Goal: Information Seeking & Learning: Learn about a topic

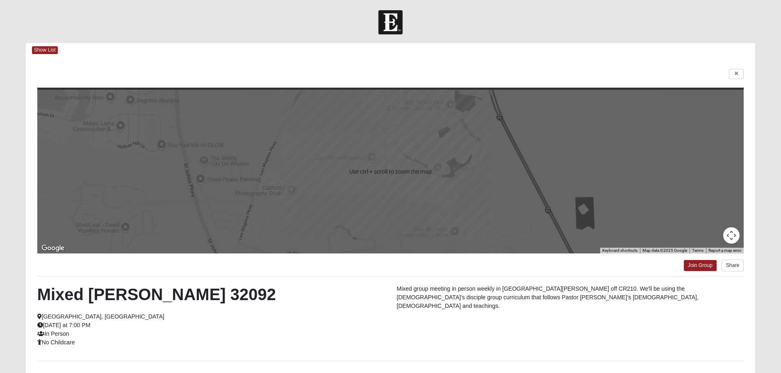
click at [374, 162] on div at bounding box center [390, 172] width 707 height 164
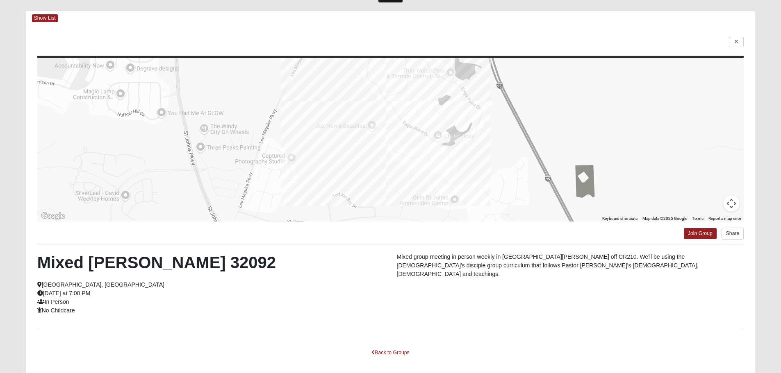
scroll to position [74, 0]
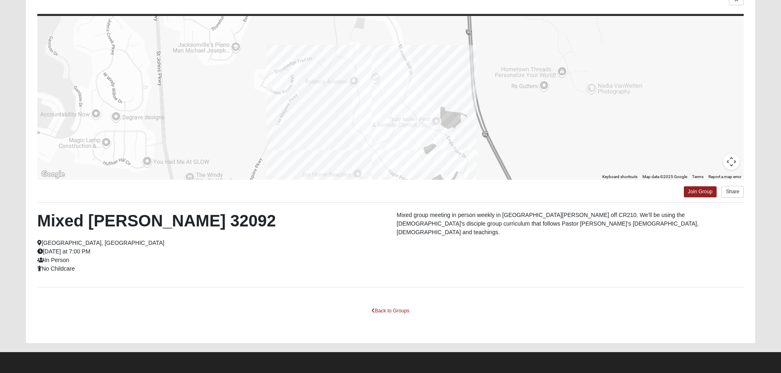
drag, startPoint x: 409, startPoint y: 84, endPoint x: 395, endPoint y: 175, distance: 92.9
click at [395, 175] on div at bounding box center [390, 98] width 707 height 164
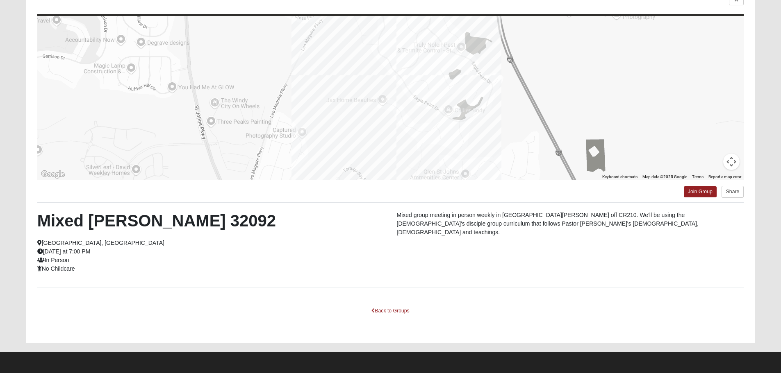
drag, startPoint x: 419, startPoint y: 60, endPoint x: 436, endPoint y: -16, distance: 77.7
click at [436, 0] on html "Log In Find A Group Error Show List Loading Groups" at bounding box center [390, 149] width 781 height 447
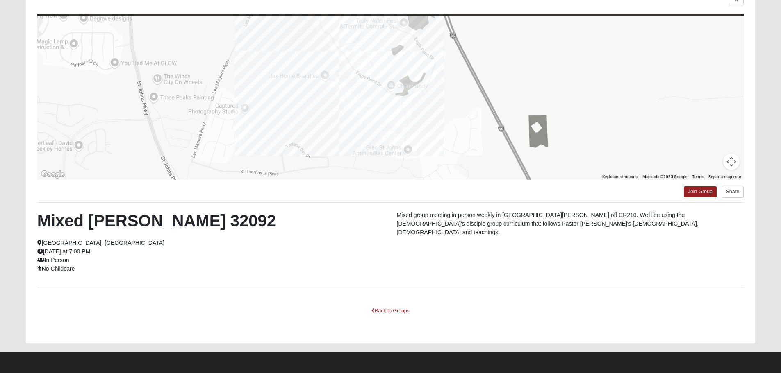
drag, startPoint x: 465, startPoint y: 131, endPoint x: 416, endPoint y: 107, distance: 55.2
click at [416, 107] on div at bounding box center [390, 98] width 707 height 164
click at [731, 158] on button "Map camera controls" at bounding box center [731, 162] width 16 height 16
click at [689, 119] on button "Move up" at bounding box center [690, 121] width 16 height 16
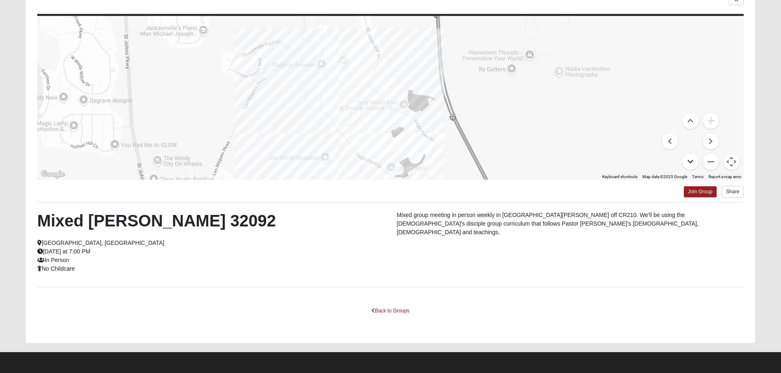
click at [689, 159] on button "Move down" at bounding box center [690, 162] width 16 height 16
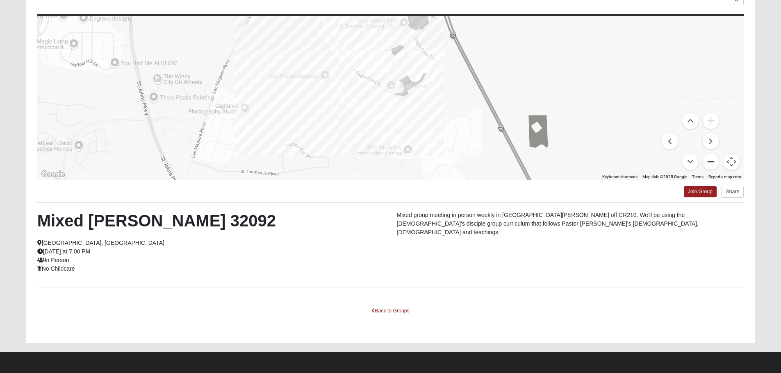
click at [711, 166] on button "Zoom out" at bounding box center [711, 162] width 16 height 16
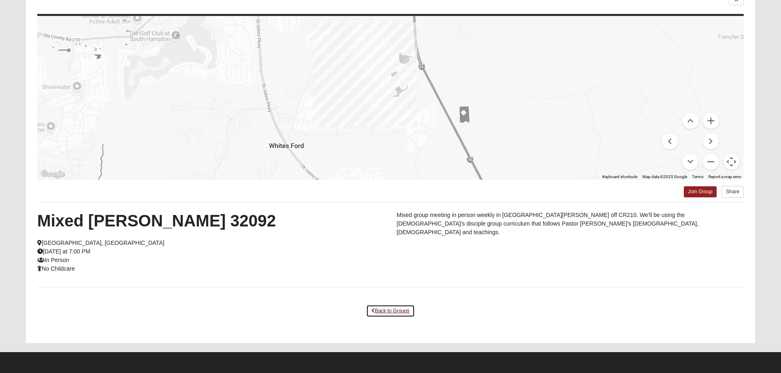
click at [389, 312] on link "Back to Groups" at bounding box center [390, 311] width 48 height 13
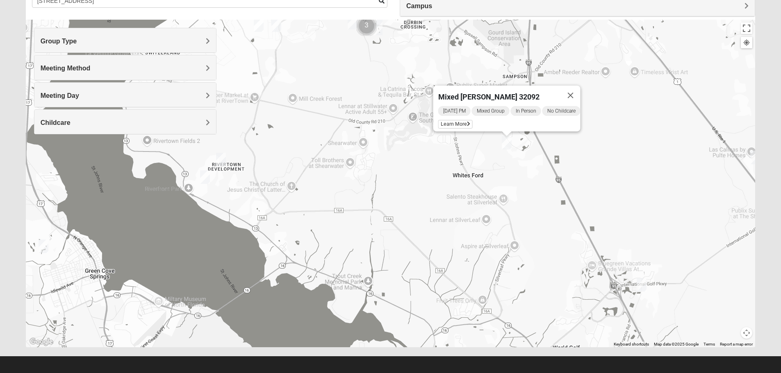
click at [642, 288] on img "Mixed Owen/Monk 32095" at bounding box center [642, 285] width 10 height 14
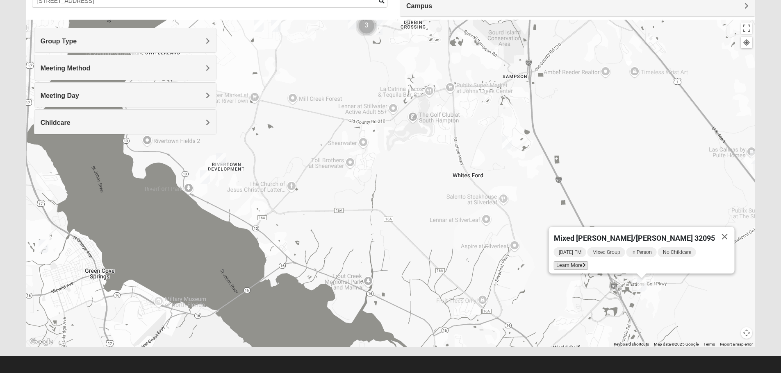
click at [585, 263] on icon at bounding box center [583, 265] width 3 height 5
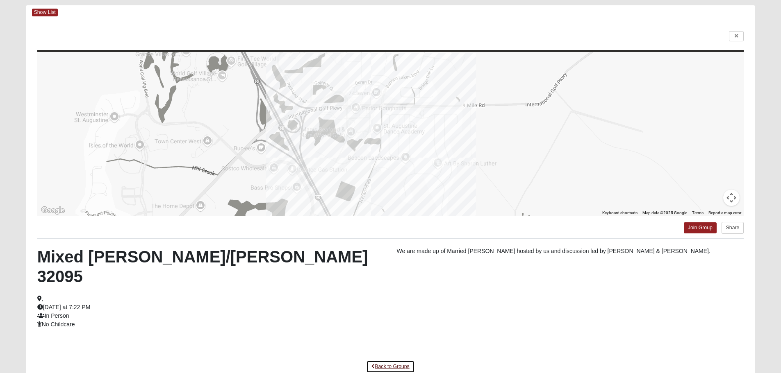
click at [392, 361] on link "Back to Groups" at bounding box center [390, 367] width 48 height 13
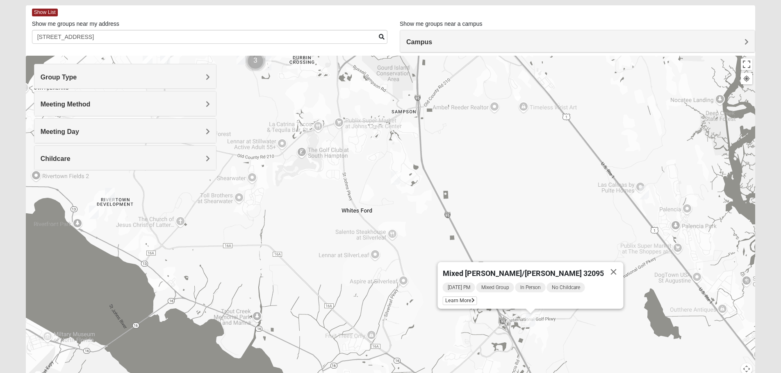
drag, startPoint x: 627, startPoint y: 163, endPoint x: 515, endPoint y: 162, distance: 111.9
click at [515, 162] on div "Mixed [PERSON_NAME]/[PERSON_NAME] 32095 [DATE] PM Mixed Group In Person No Chil…" at bounding box center [391, 220] width 730 height 328
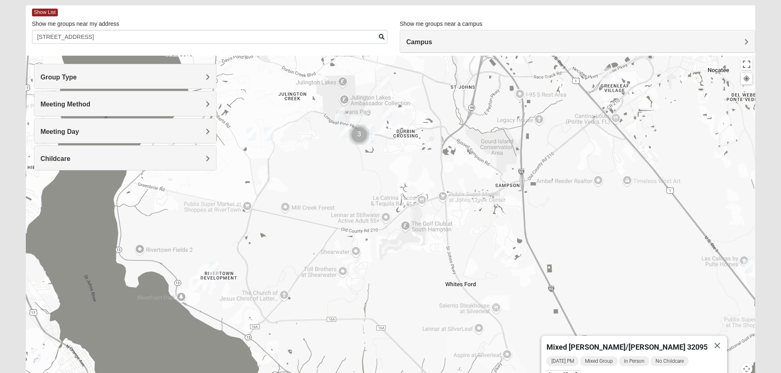
drag, startPoint x: 505, startPoint y: 162, endPoint x: 609, endPoint y: 236, distance: 127.3
click at [609, 236] on div "Mixed [PERSON_NAME]/[PERSON_NAME] 32095 [DATE] PM Mixed Group In Person No Chil…" at bounding box center [391, 220] width 730 height 328
click at [389, 116] on img "Mixed Stamper 32259" at bounding box center [388, 114] width 10 height 14
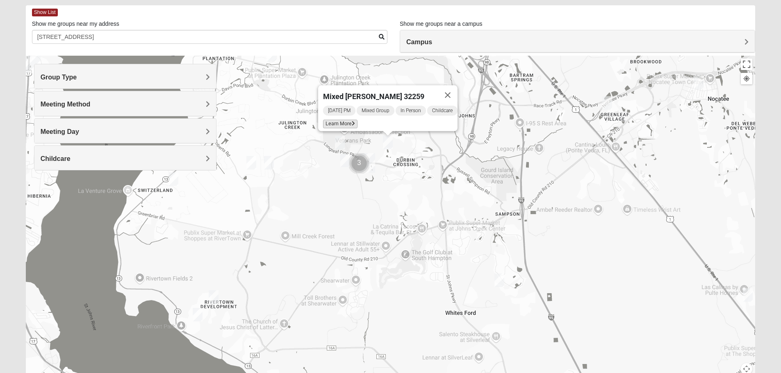
click at [352, 121] on icon at bounding box center [353, 123] width 3 height 5
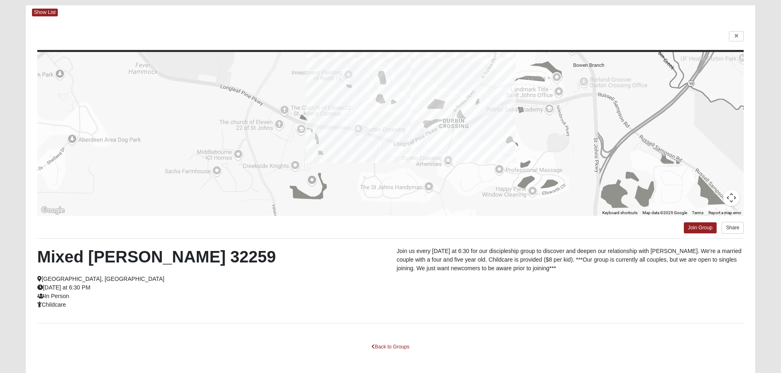
drag, startPoint x: 490, startPoint y: 152, endPoint x: 489, endPoint y: 94, distance: 57.4
click at [489, 94] on div at bounding box center [390, 134] width 707 height 164
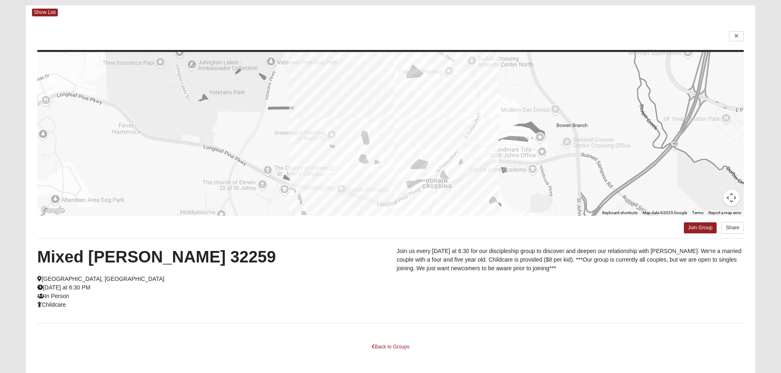
drag, startPoint x: 488, startPoint y: 100, endPoint x: 471, endPoint y: 162, distance: 64.5
click at [471, 162] on div at bounding box center [390, 134] width 707 height 164
click at [393, 348] on link "Back to Groups" at bounding box center [390, 347] width 48 height 13
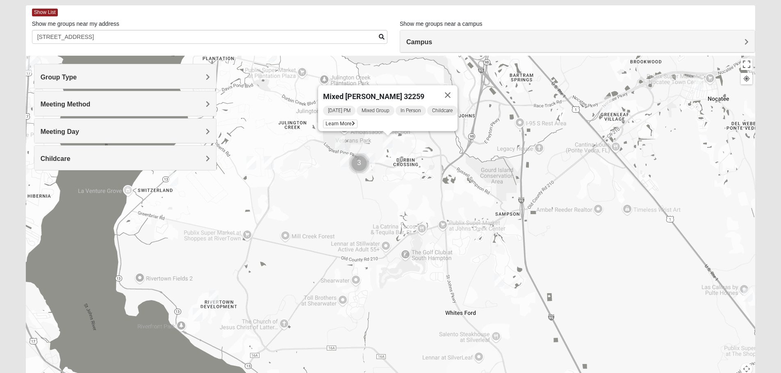
click at [343, 164] on img "Mixed Parks 32259" at bounding box center [345, 161] width 10 height 14
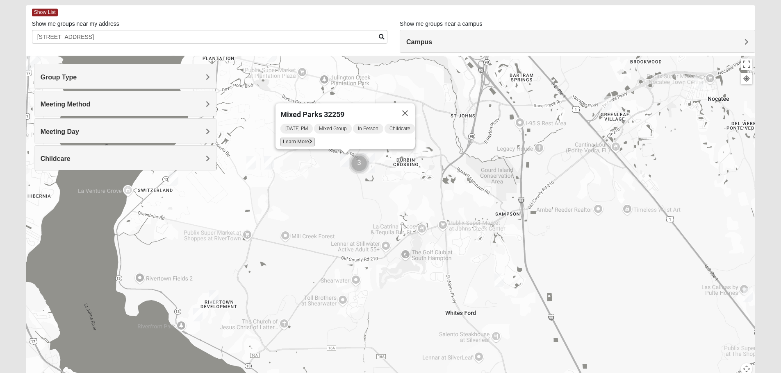
click at [309, 139] on icon at bounding box center [310, 141] width 3 height 5
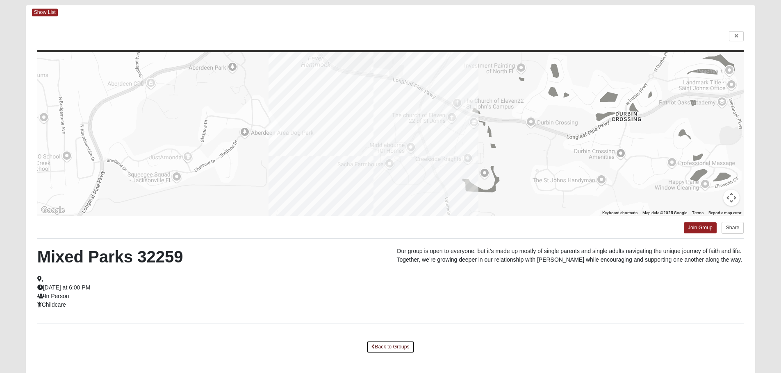
click at [387, 347] on link "Back to Groups" at bounding box center [390, 347] width 48 height 13
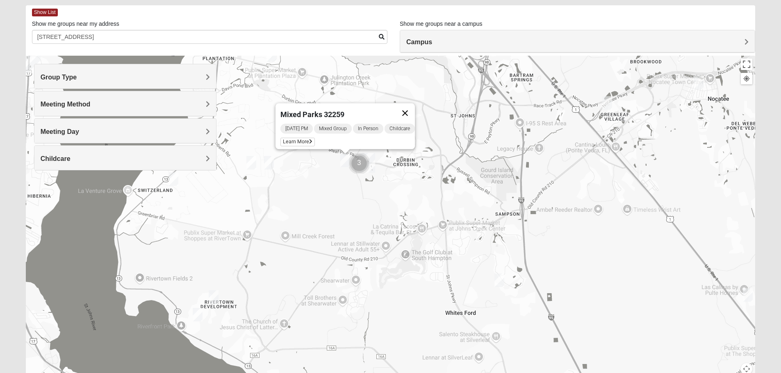
click at [409, 108] on button "Close" at bounding box center [405, 113] width 20 height 20
click at [338, 142] on img "Mixed Clark 32259" at bounding box center [340, 143] width 10 height 14
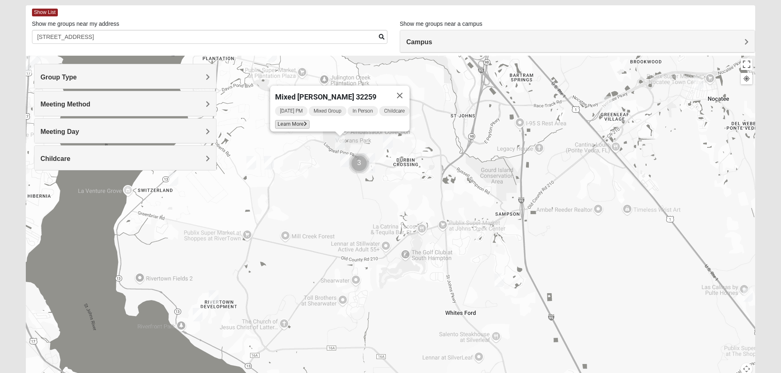
click at [297, 120] on span "Learn More" at bounding box center [292, 124] width 34 height 9
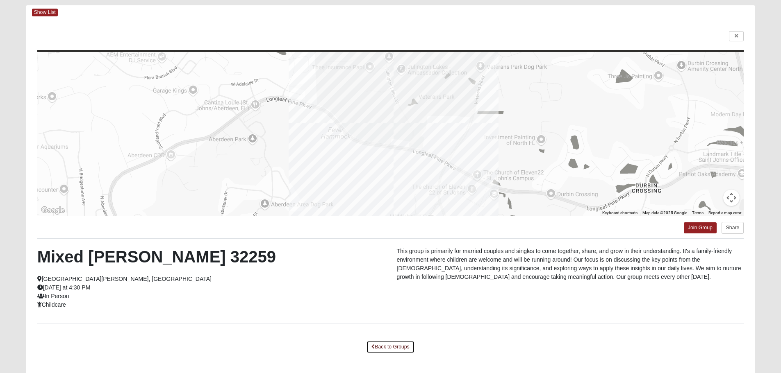
click at [402, 346] on link "Back to Groups" at bounding box center [390, 347] width 48 height 13
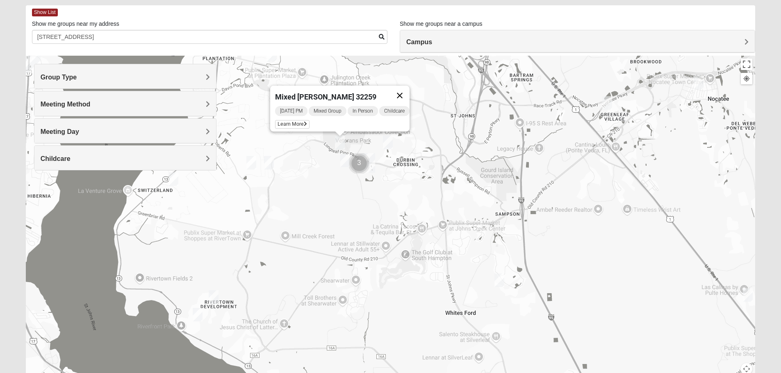
click at [399, 90] on button "Close" at bounding box center [400, 96] width 20 height 20
click at [383, 110] on img "Mixed Chung 32259" at bounding box center [385, 112] width 10 height 14
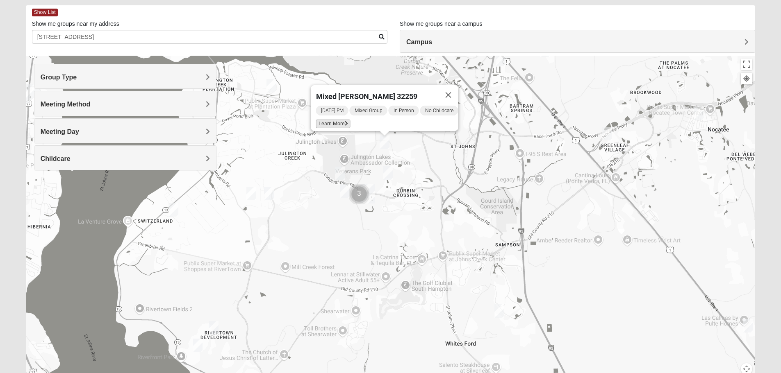
click at [338, 120] on span "Learn More" at bounding box center [333, 124] width 34 height 9
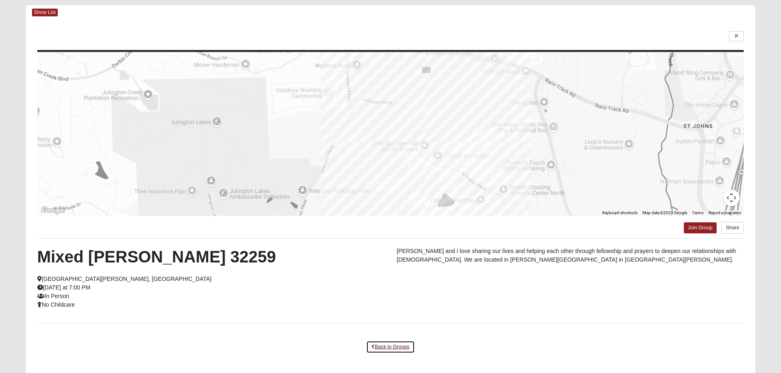
click at [391, 348] on link "Back to Groups" at bounding box center [390, 347] width 48 height 13
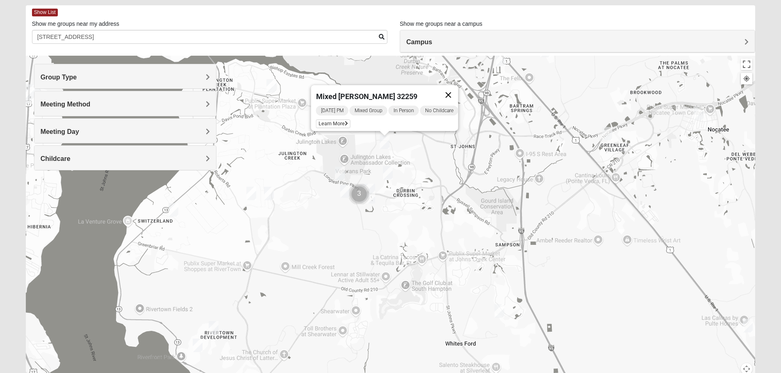
click at [451, 89] on button "Close" at bounding box center [448, 95] width 20 height 20
click at [269, 196] on img "Mixed Hayes 32259" at bounding box center [269, 194] width 10 height 14
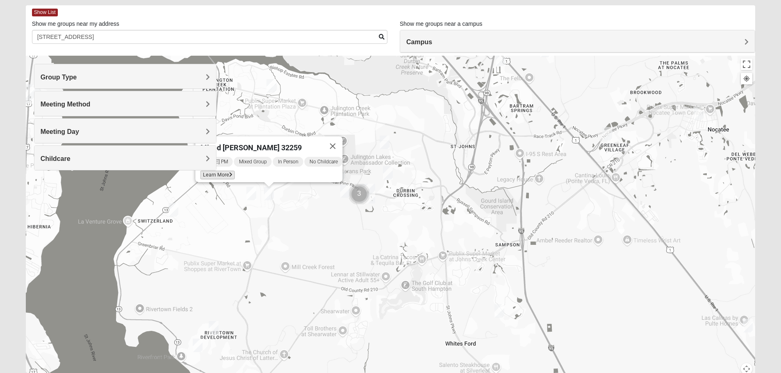
click at [229, 173] on icon at bounding box center [230, 175] width 3 height 5
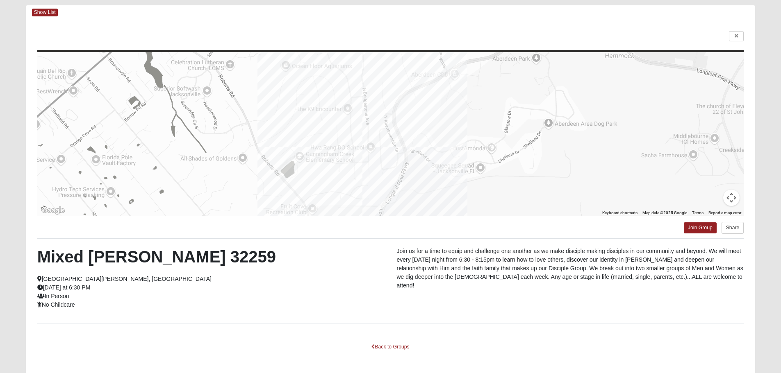
click at [731, 203] on button "Map camera controls" at bounding box center [731, 198] width 16 height 16
click at [710, 198] on button "Zoom out" at bounding box center [711, 198] width 16 height 16
